Goal: Information Seeking & Learning: Learn about a topic

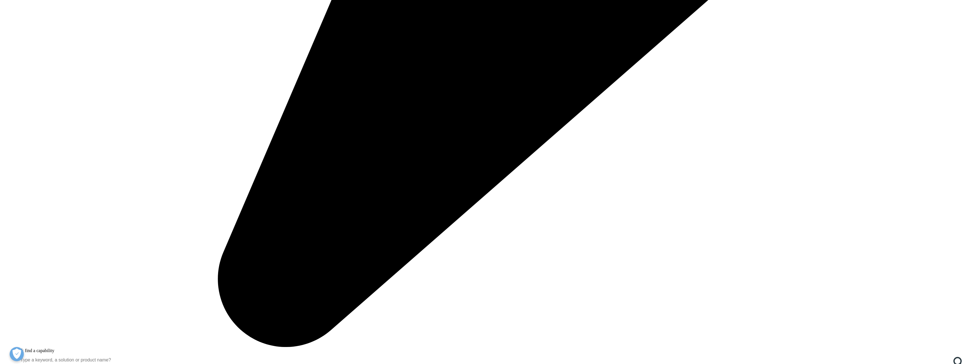
scroll to position [879, 0]
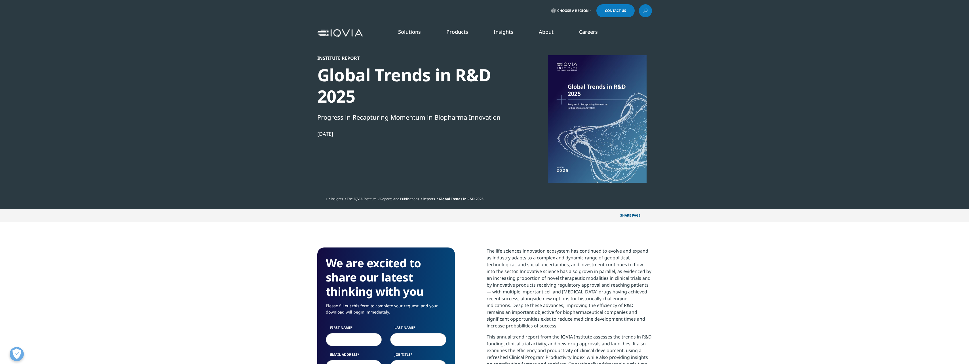
click at [593, 102] on div at bounding box center [598, 119] width 110 height 128
click at [575, 129] on div at bounding box center [598, 119] width 110 height 128
click at [619, 95] on div at bounding box center [598, 119] width 110 height 128
